Goal: Task Accomplishment & Management: Complete application form

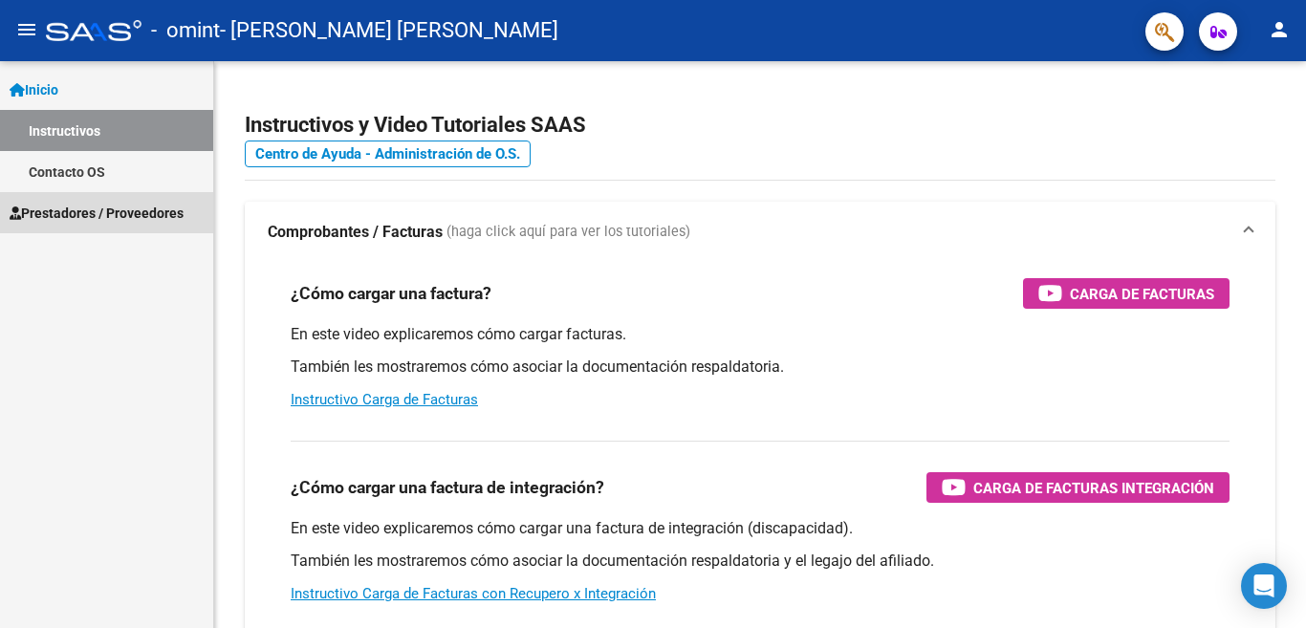
click at [99, 209] on span "Prestadores / Proveedores" at bounding box center [97, 213] width 174 height 21
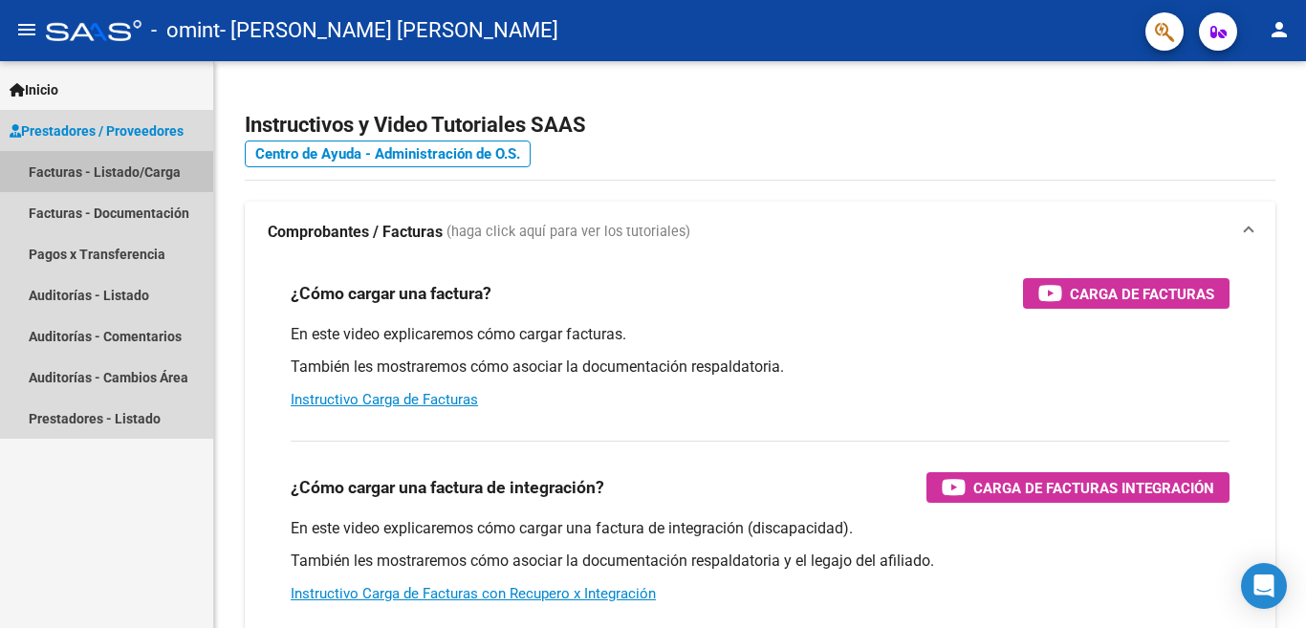
click at [108, 171] on link "Facturas - Listado/Carga" at bounding box center [106, 171] width 213 height 41
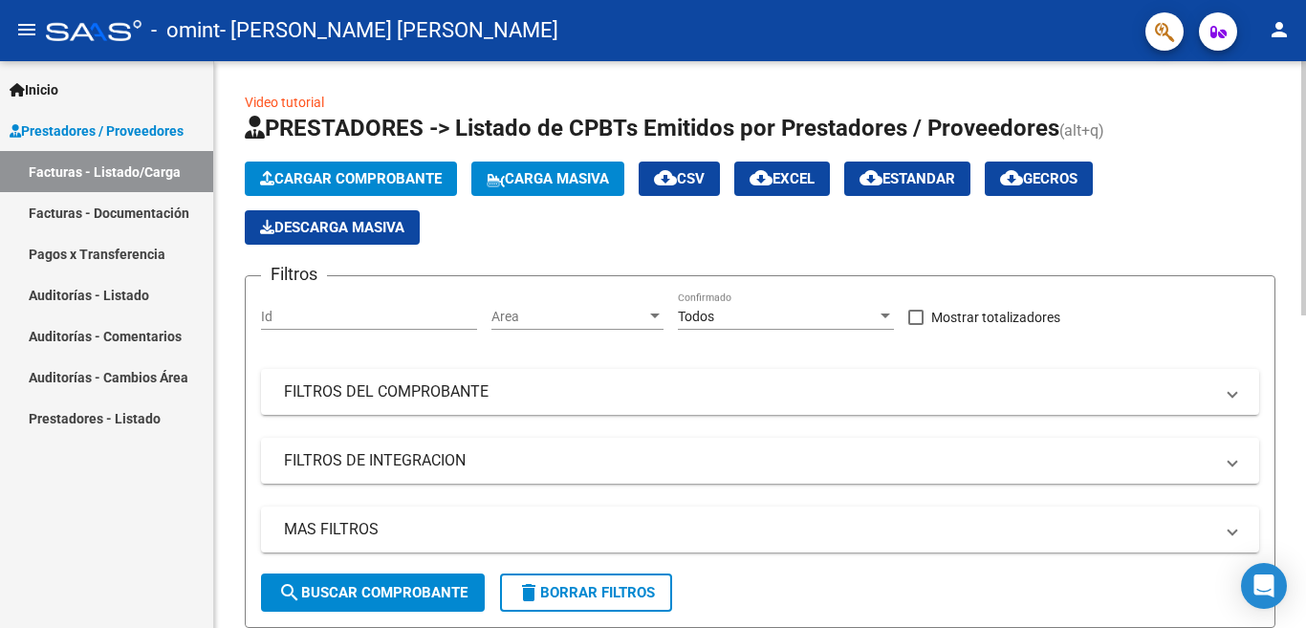
scroll to position [567, 0]
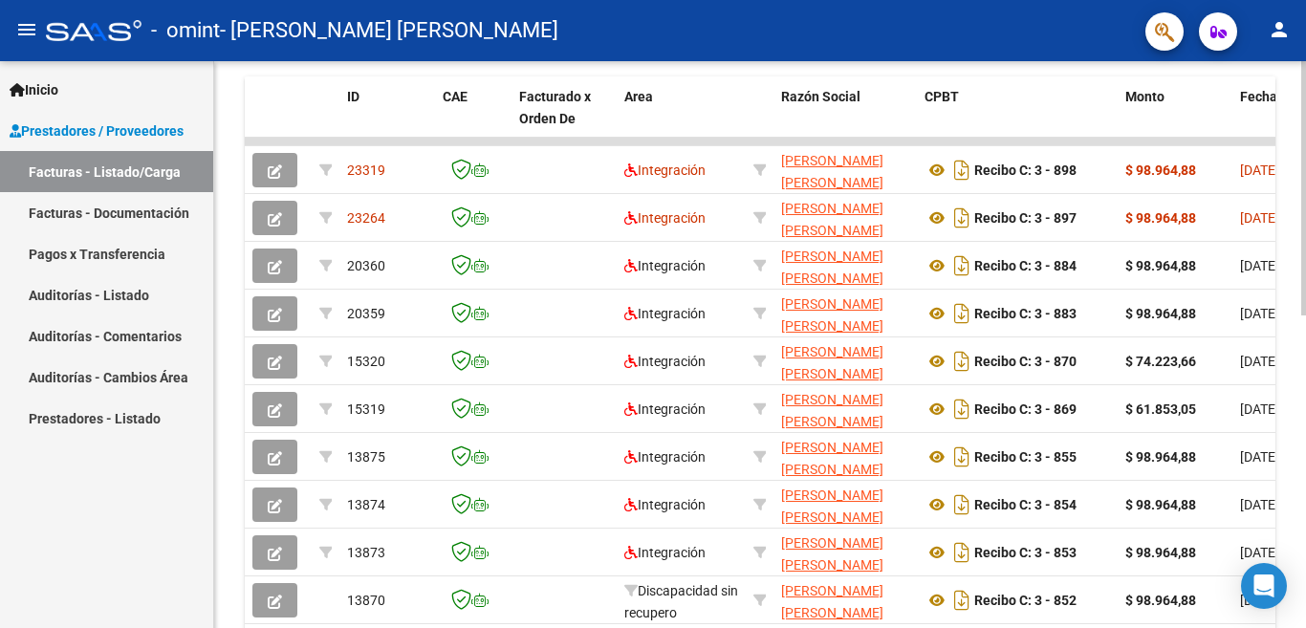
click at [1303, 332] on div at bounding box center [1303, 344] width 5 height 567
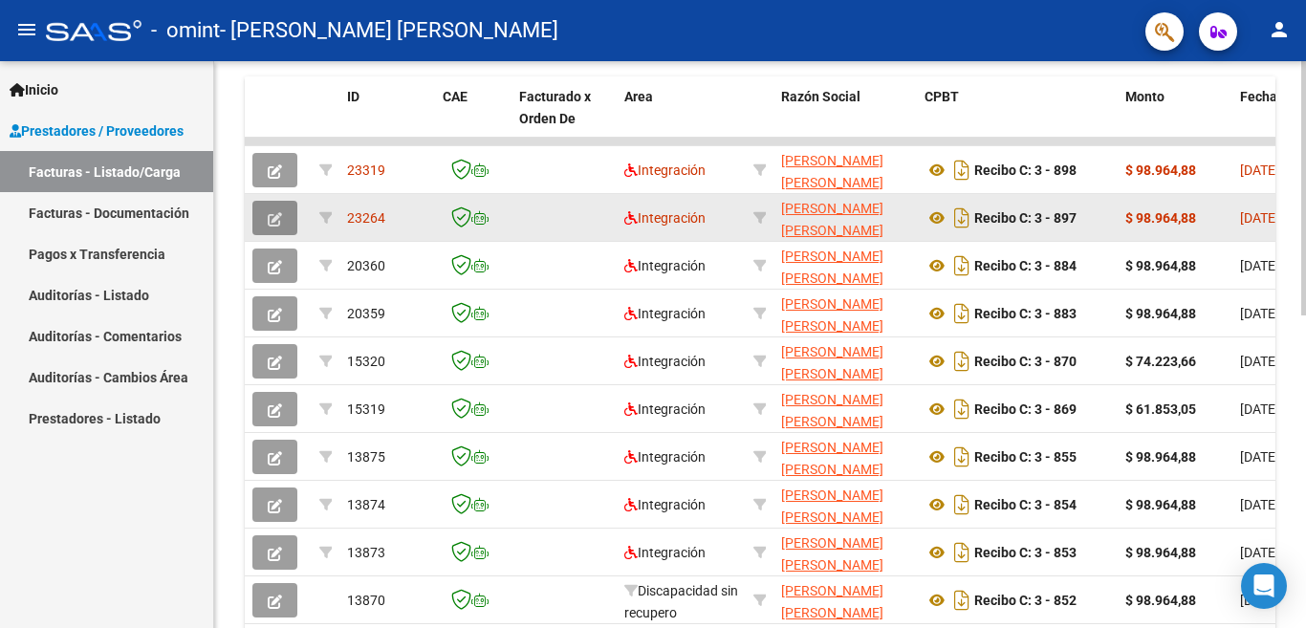
click at [268, 212] on icon "button" at bounding box center [275, 219] width 14 height 14
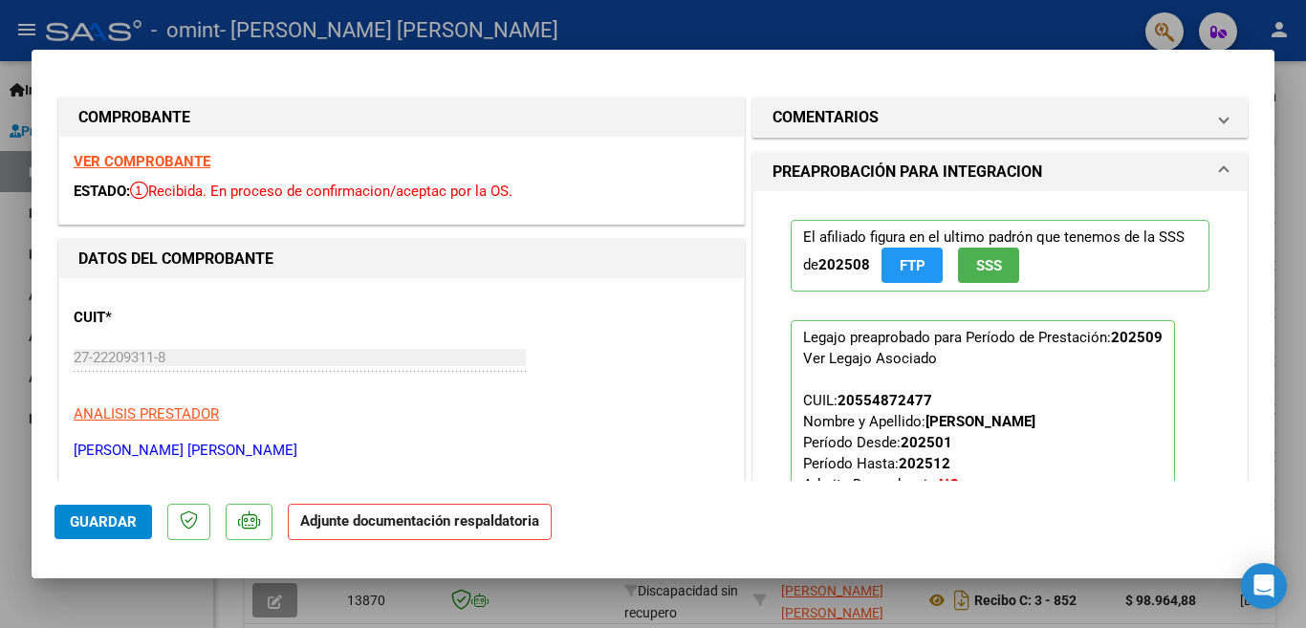
scroll to position [358, 0]
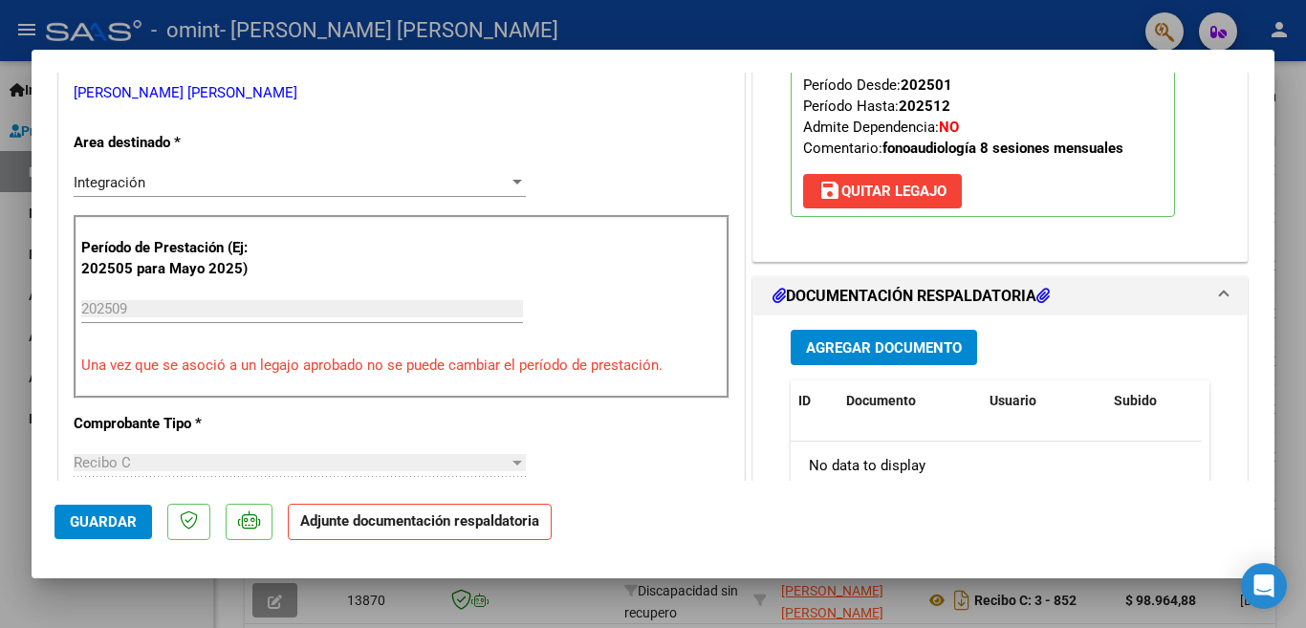
click at [1030, 296] on h1 "DOCUMENTACIÓN RESPALDATORIA" at bounding box center [911, 296] width 277 height 23
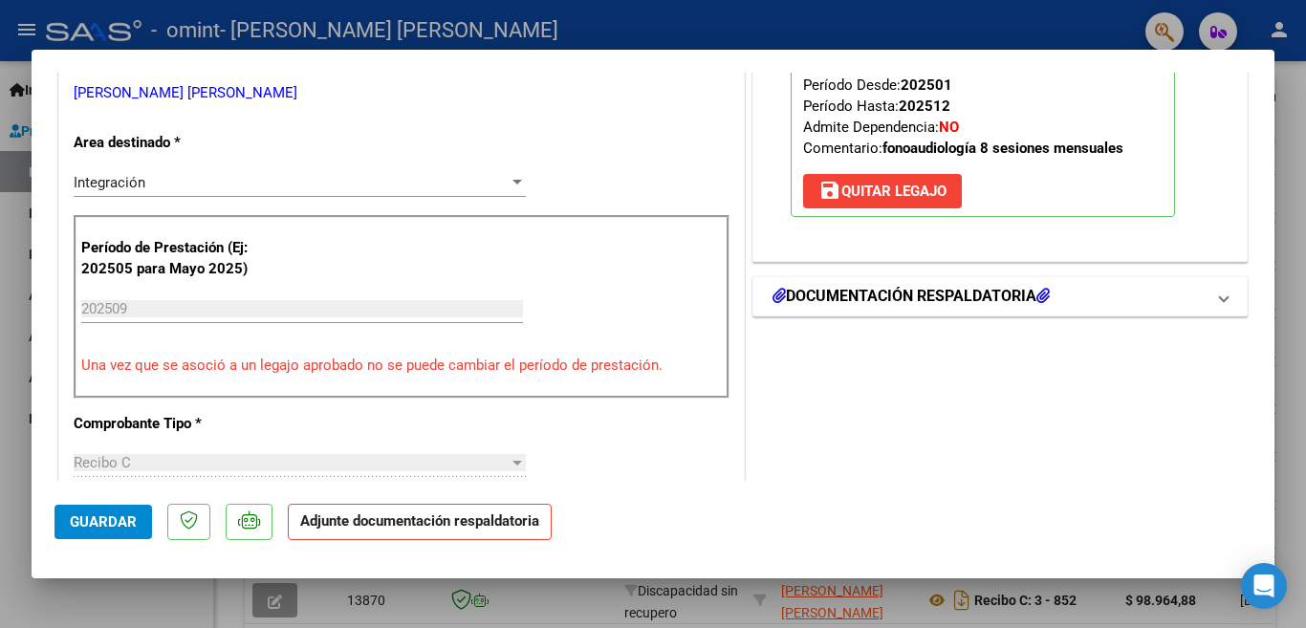
click at [775, 290] on icon at bounding box center [779, 295] width 13 height 15
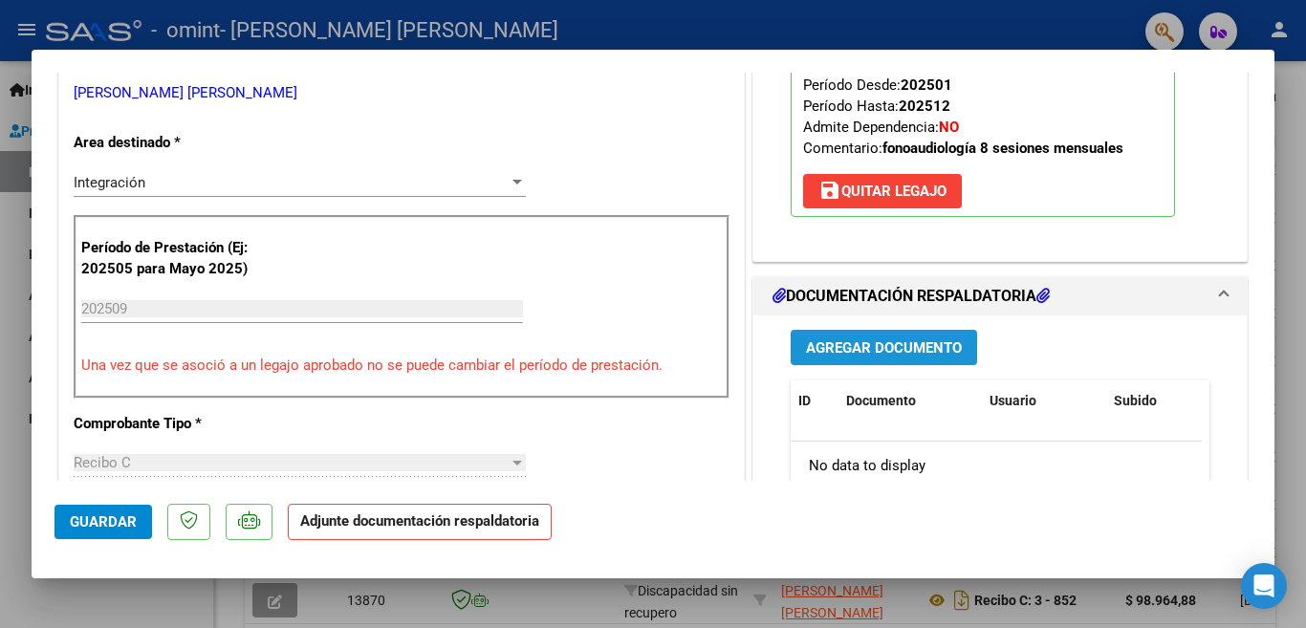
click at [851, 342] on span "Agregar Documento" at bounding box center [884, 347] width 156 height 17
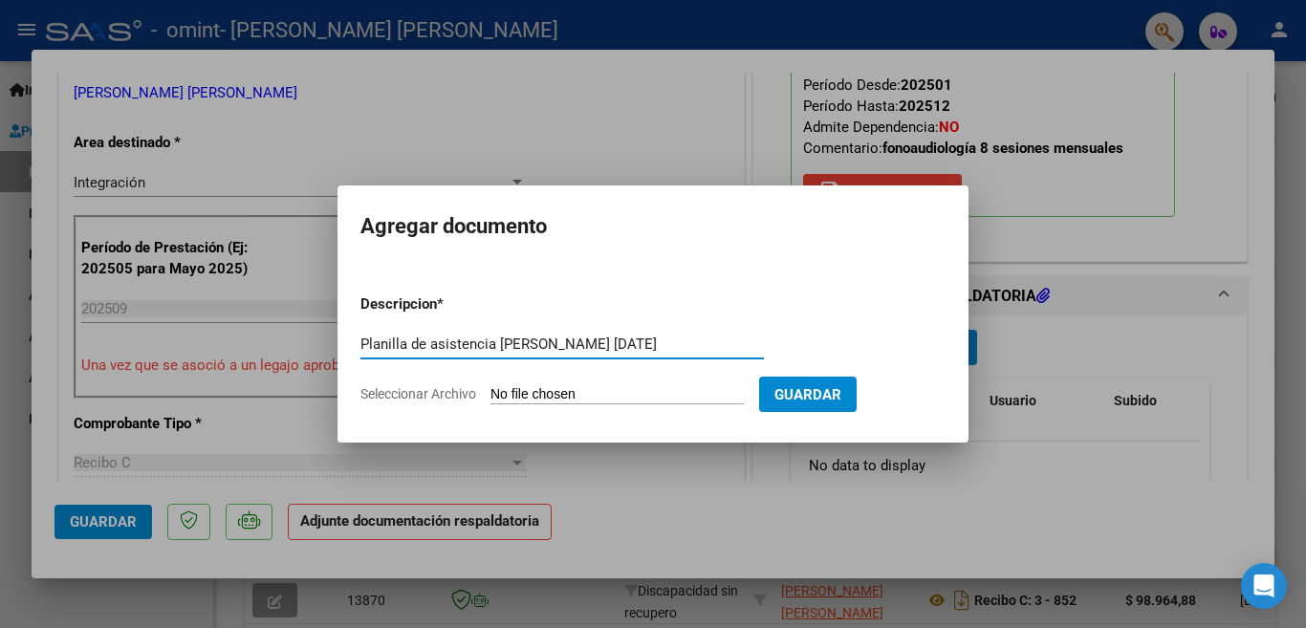
type input "Planilla de asistencia [PERSON_NAME] [DATE]"
click at [512, 396] on input "Seleccionar Archivo" at bounding box center [616, 395] width 253 height 18
type input "C:\fakepath\planilla de asistencia [PERSON_NAME] [DATE].pdf"
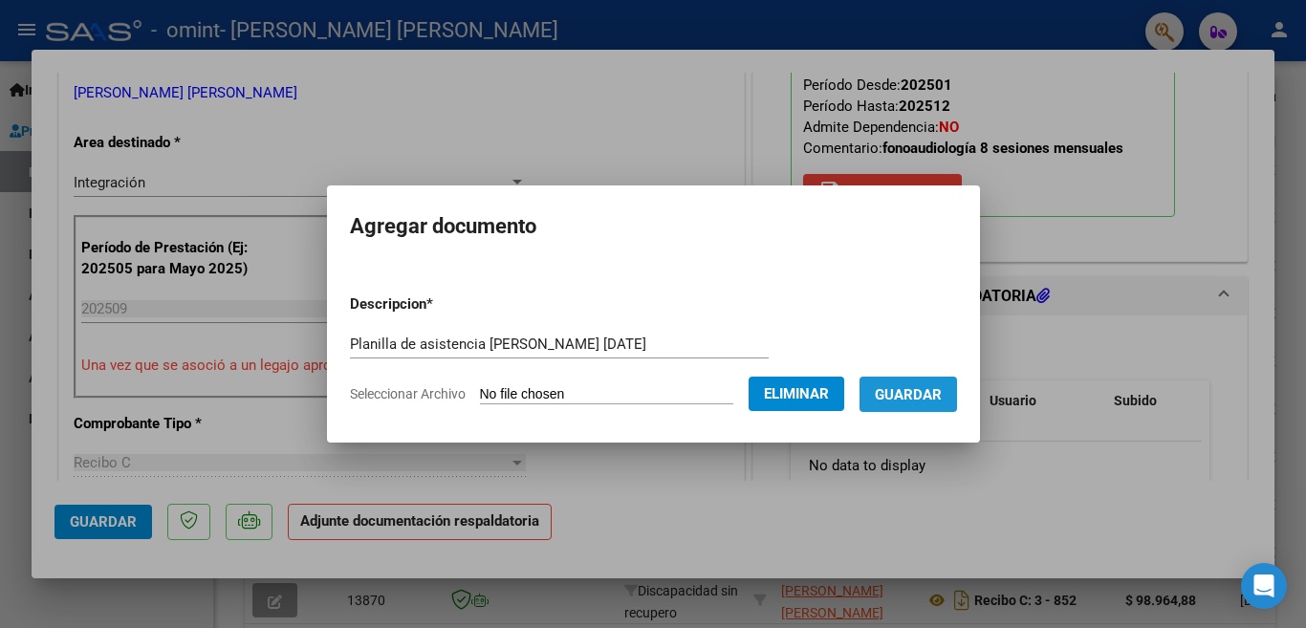
click at [909, 391] on span "Guardar" at bounding box center [908, 394] width 67 height 17
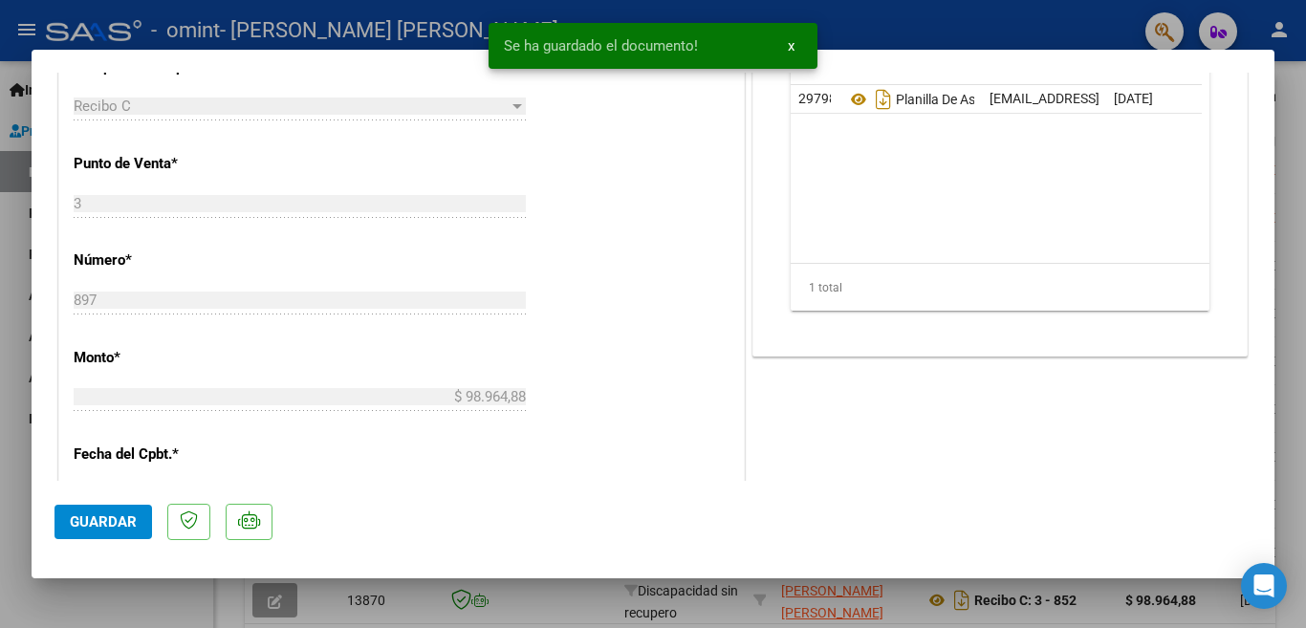
scroll to position [1072, 0]
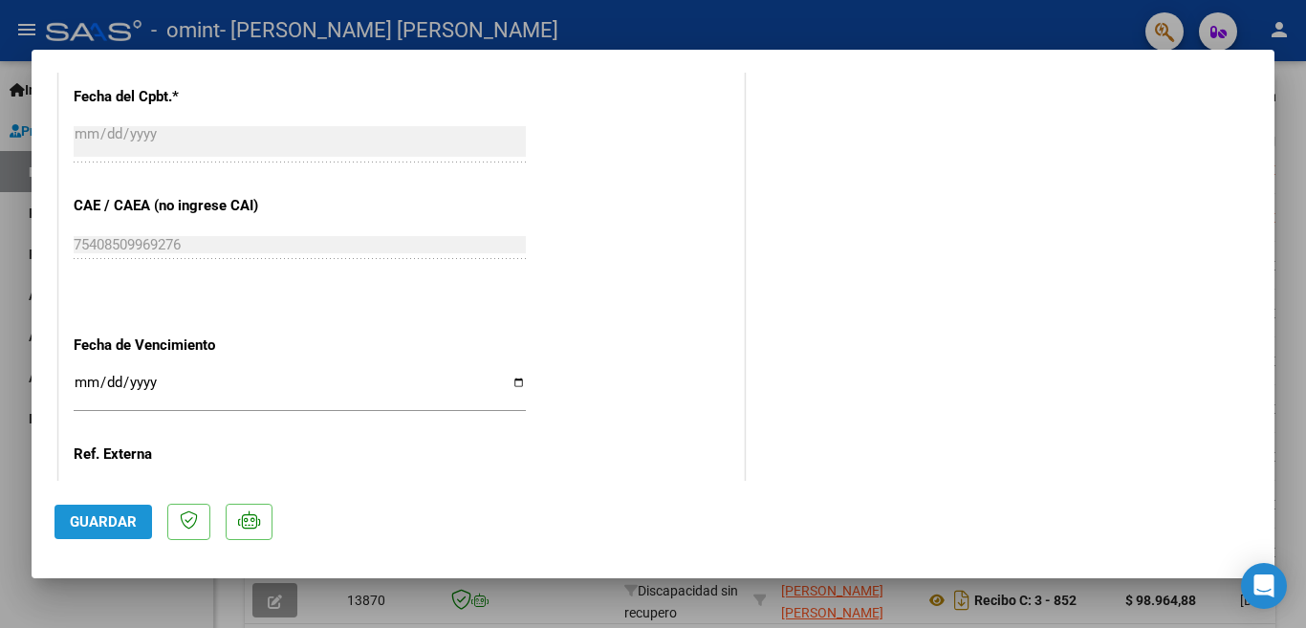
click at [113, 520] on span "Guardar" at bounding box center [103, 521] width 67 height 17
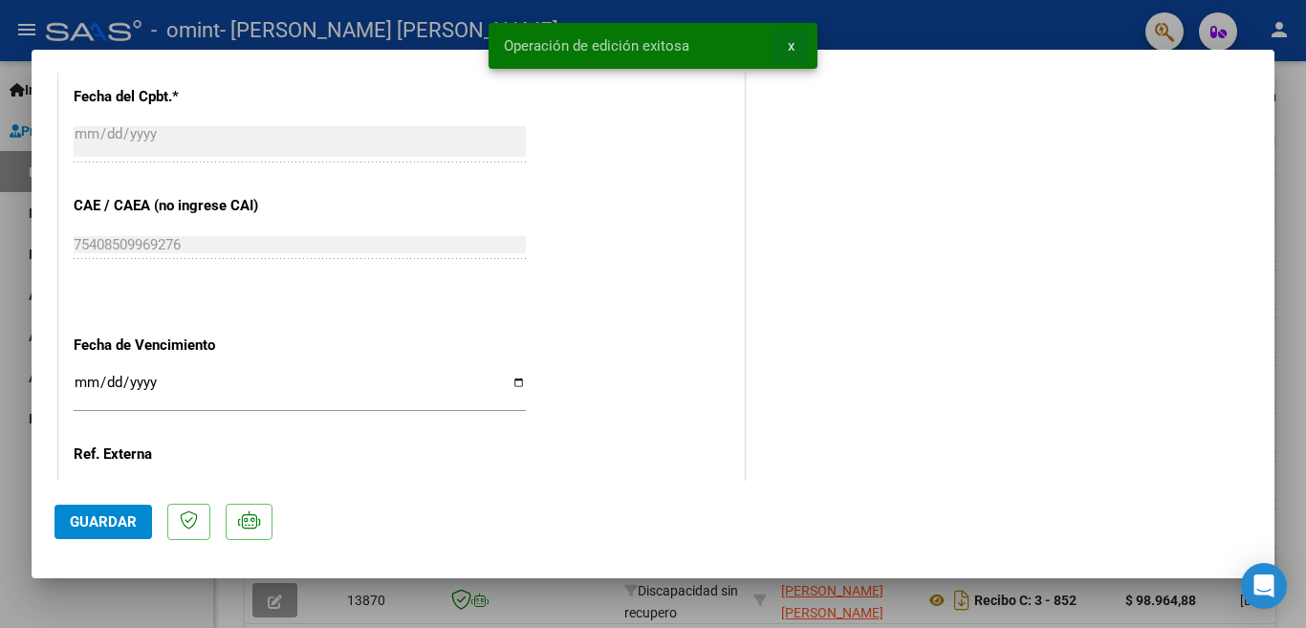
click at [793, 47] on span "x" at bounding box center [791, 45] width 7 height 17
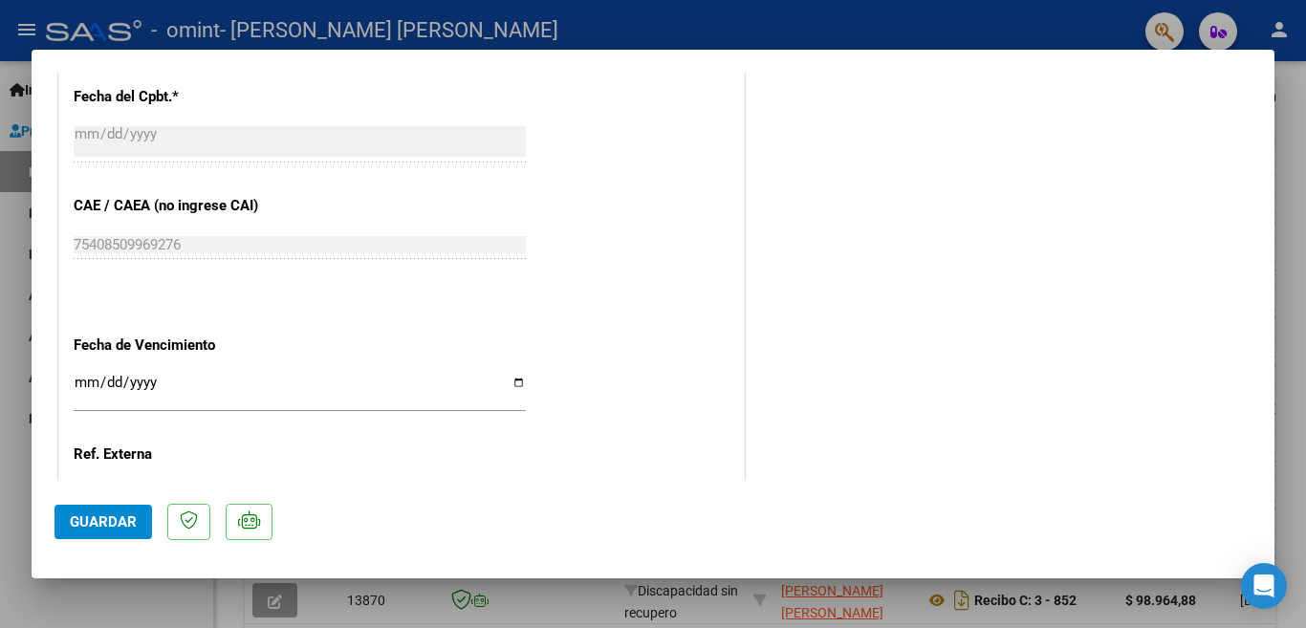
click at [1296, 271] on div at bounding box center [653, 314] width 1306 height 628
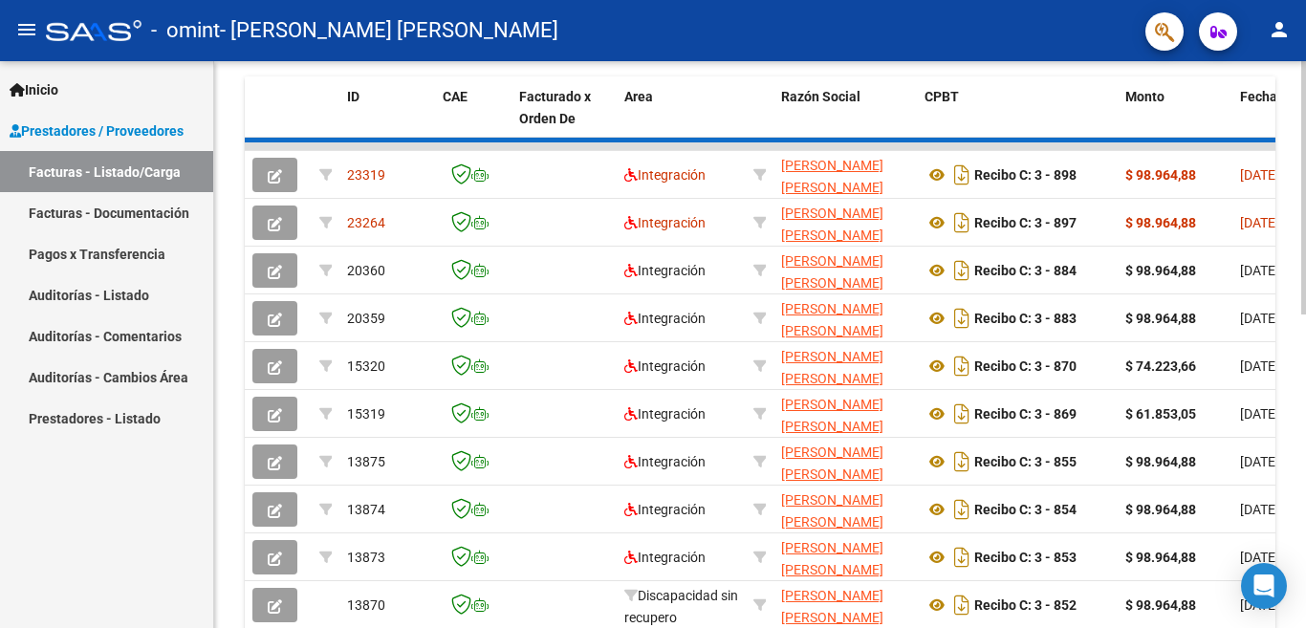
scroll to position [567, 0]
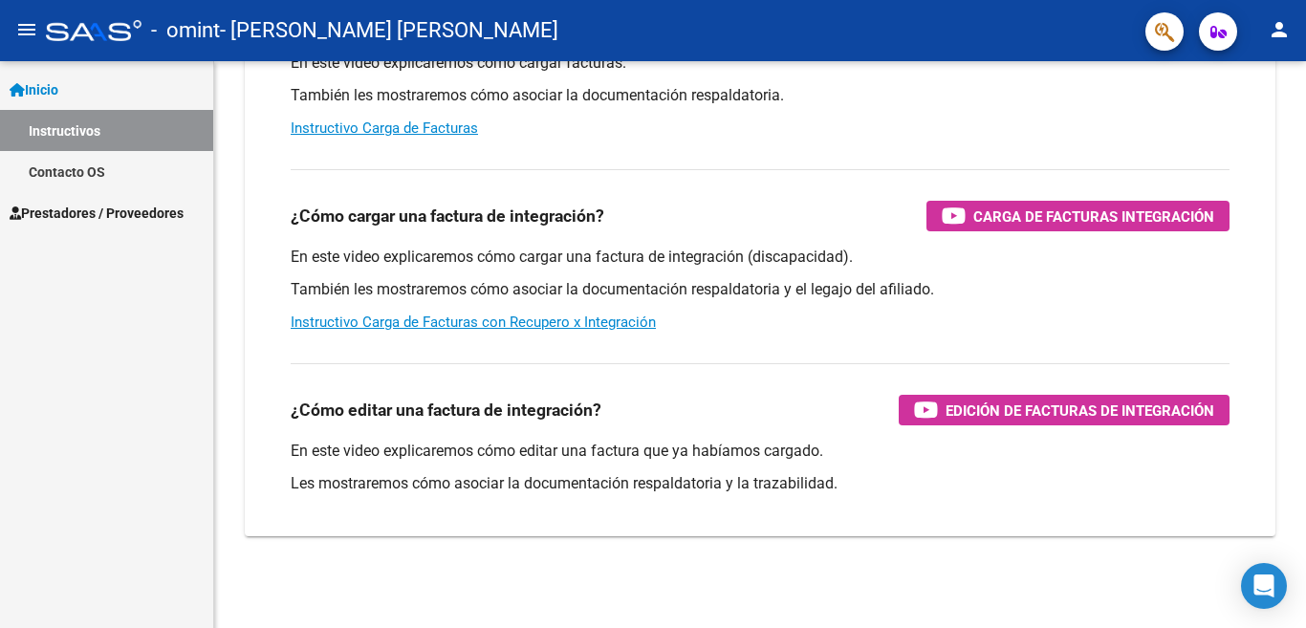
scroll to position [272, 0]
